Goal: Information Seeking & Learning: Learn about a topic

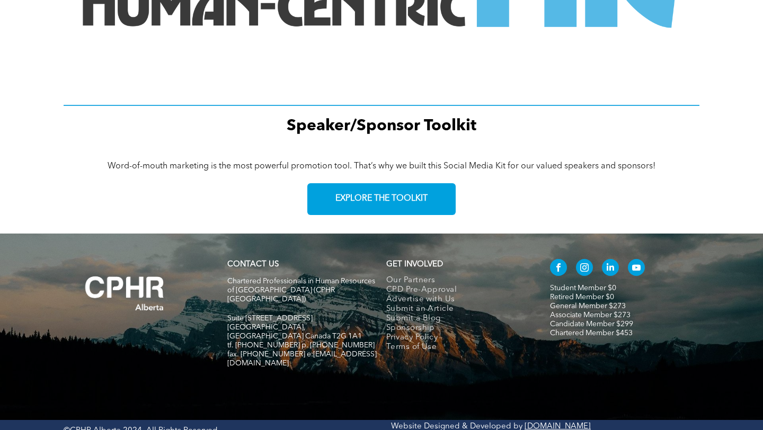
scroll to position [1515, 0]
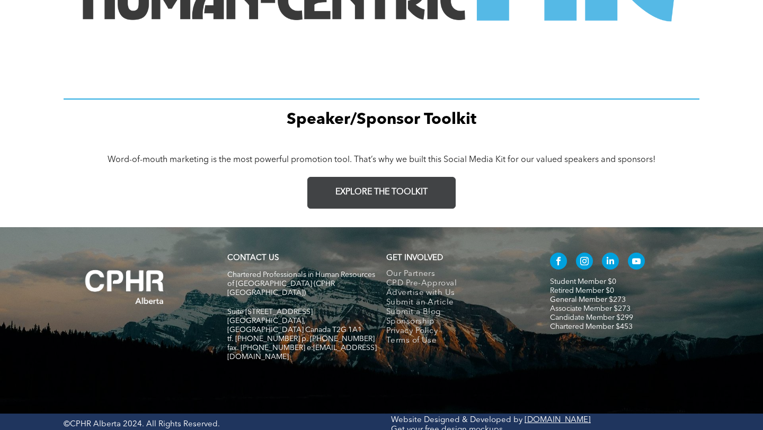
click at [370, 194] on span "EXPLORE THE TOOLKIT" at bounding box center [381, 192] width 92 height 10
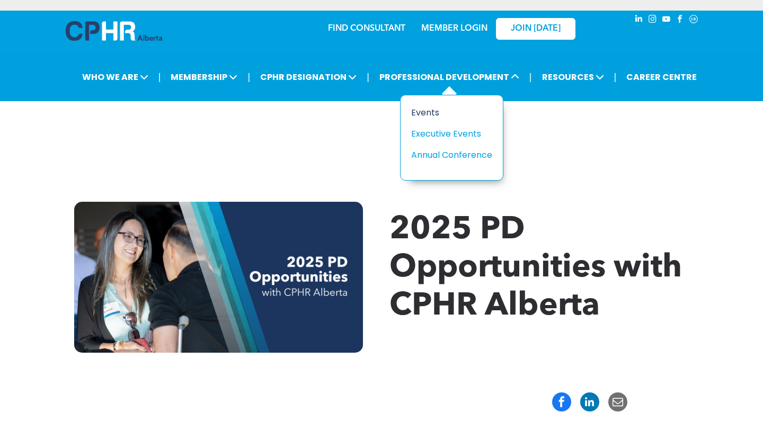
click at [434, 113] on div "Events" at bounding box center [447, 112] width 73 height 13
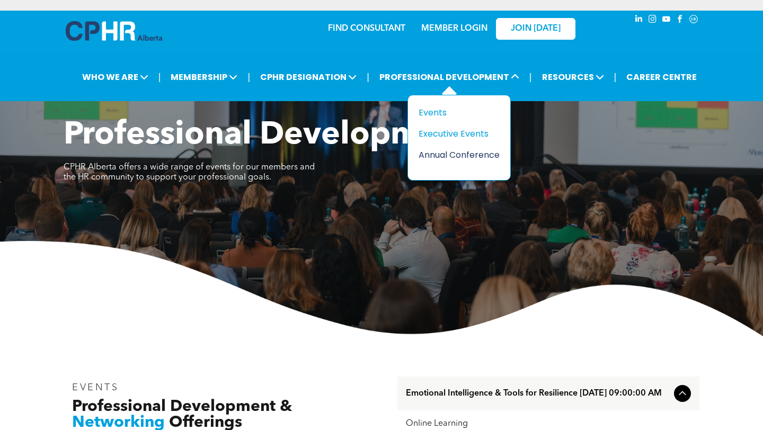
click at [459, 154] on div "Annual Conference" at bounding box center [454, 154] width 73 height 13
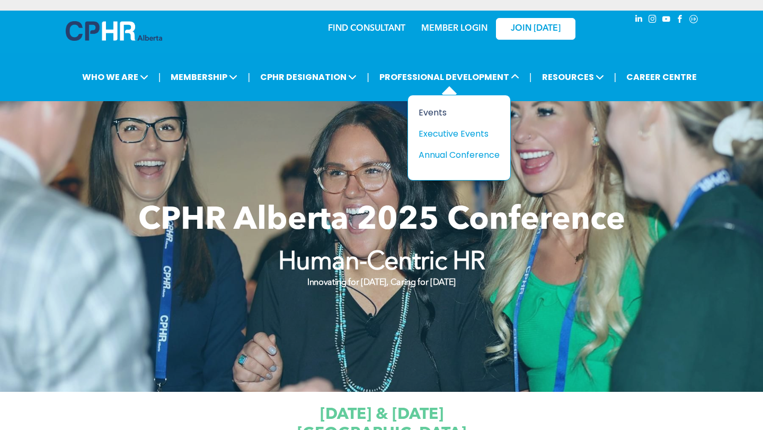
click at [448, 108] on div "Events" at bounding box center [454, 112] width 73 height 13
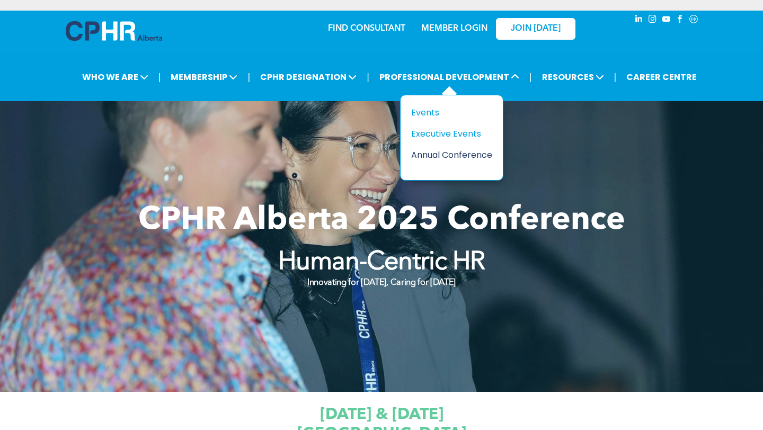
click at [444, 154] on div "Annual Conference" at bounding box center [447, 154] width 73 height 13
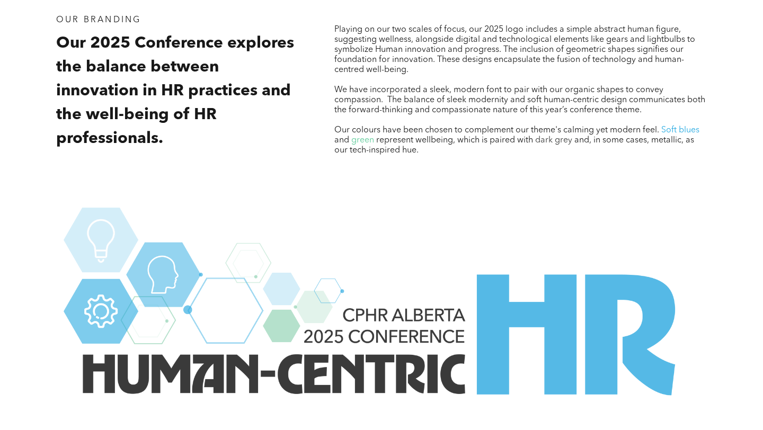
scroll to position [1515, 0]
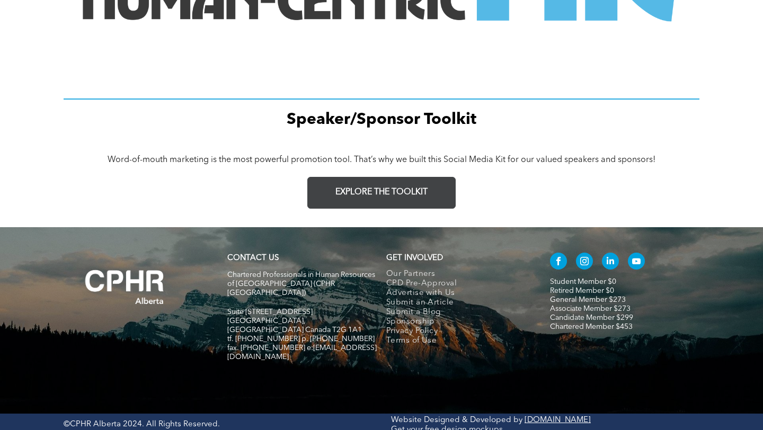
click at [421, 180] on link "EXPLORE THE TOOLKIT" at bounding box center [381, 193] width 148 height 32
